Goal: Transaction & Acquisition: Subscribe to service/newsletter

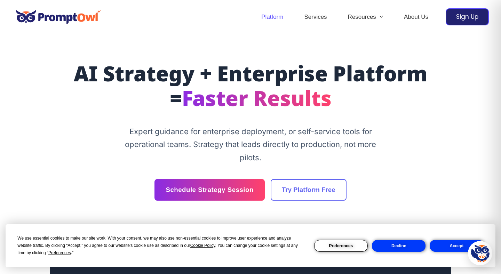
click at [268, 18] on link "Platform" at bounding box center [272, 17] width 43 height 24
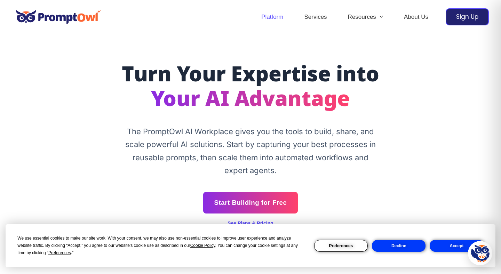
click at [403, 249] on button "Decline" at bounding box center [399, 246] width 54 height 12
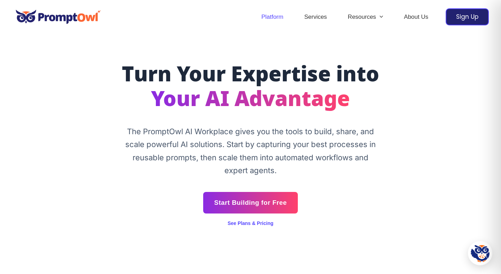
click at [258, 228] on div "Turn Your Expertise into Your AI Advantage The PromptOwl AI Workplace gives you…" at bounding box center [250, 198] width 401 height 269
click at [262, 225] on link "See Plans & Pricing" at bounding box center [251, 224] width 46 height 6
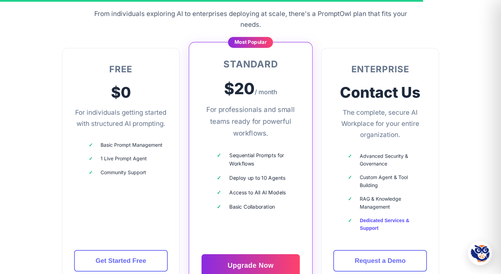
scroll to position [1967, 0]
